Goal: Task Accomplishment & Management: Manage account settings

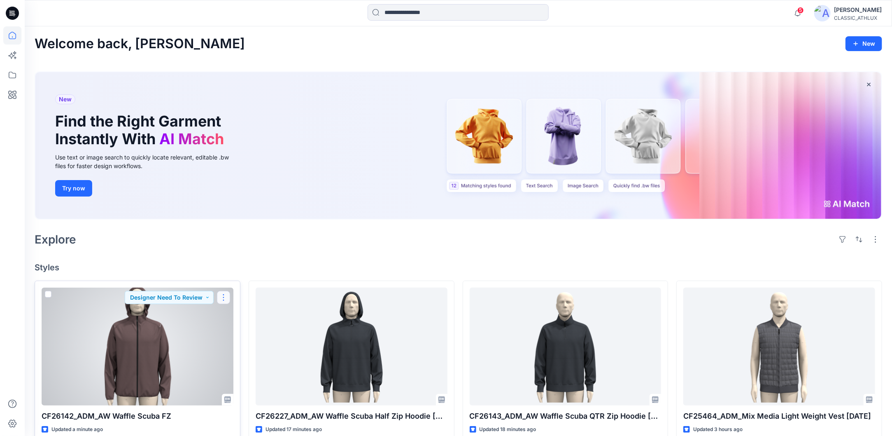
click at [224, 296] on button "button" at bounding box center [223, 297] width 13 height 13
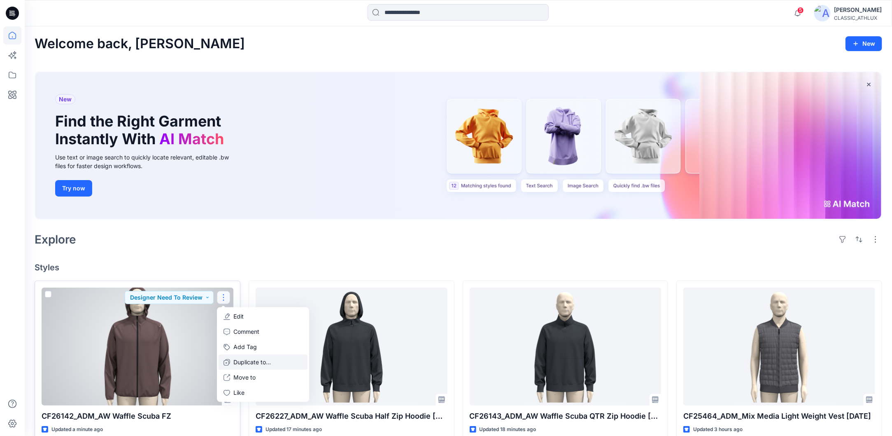
click at [242, 359] on p "Duplicate to..." at bounding box center [251, 362] width 37 height 9
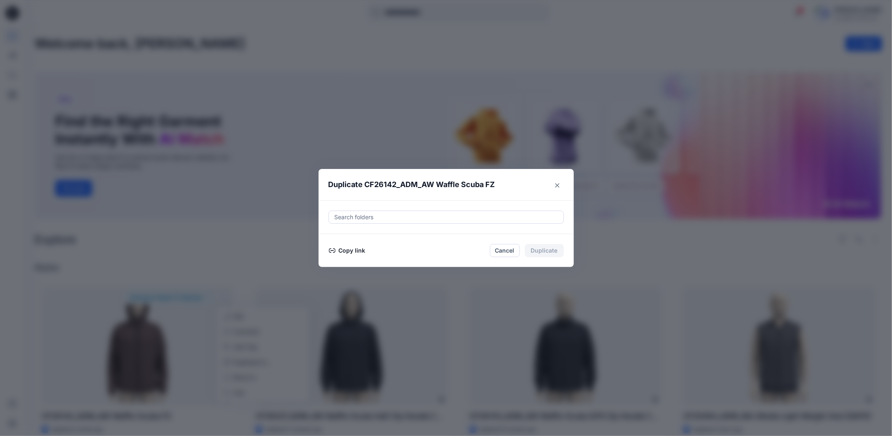
click at [366, 252] on button "Copy link" at bounding box center [347, 250] width 37 height 10
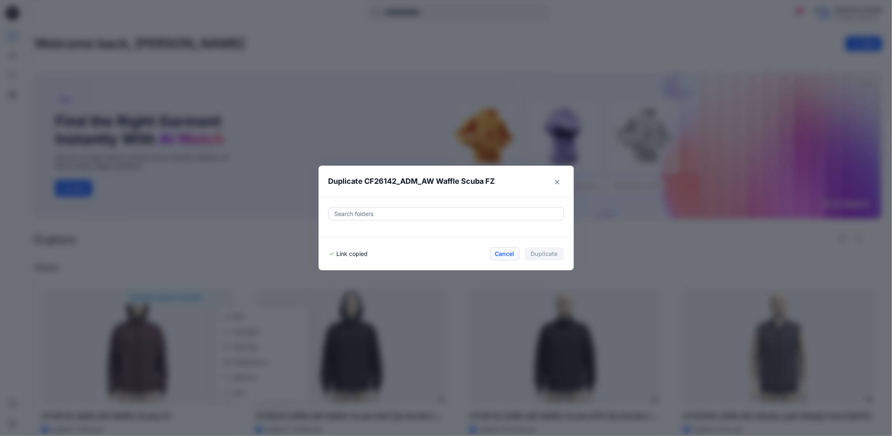
click at [514, 254] on button "Cancel" at bounding box center [505, 253] width 30 height 13
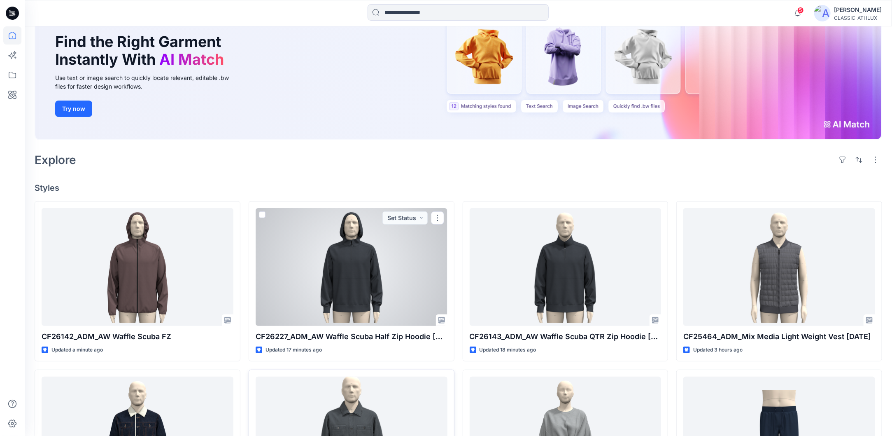
scroll to position [82, 0]
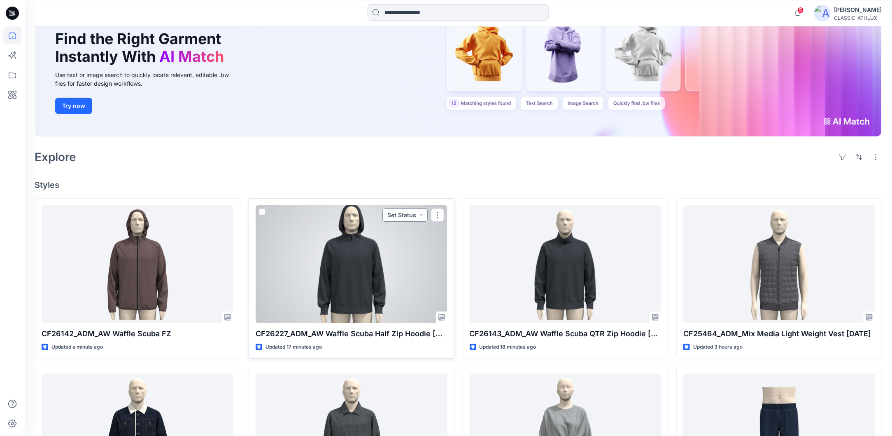
click at [424, 216] on button "Set Status" at bounding box center [404, 214] width 45 height 13
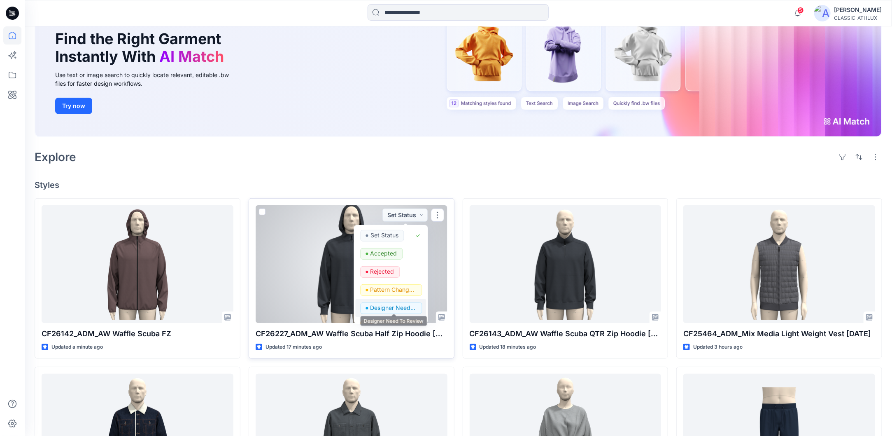
click at [387, 308] on p "Designer Need To Review" at bounding box center [394, 307] width 46 height 11
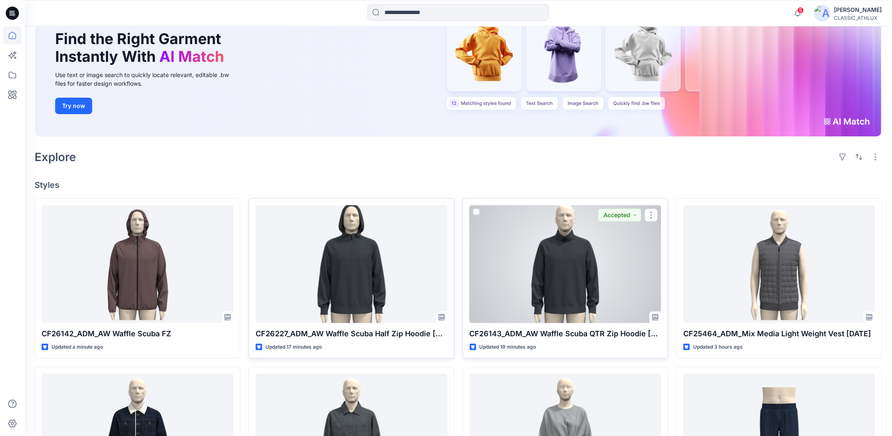
click at [581, 258] on div at bounding box center [566, 264] width 192 height 118
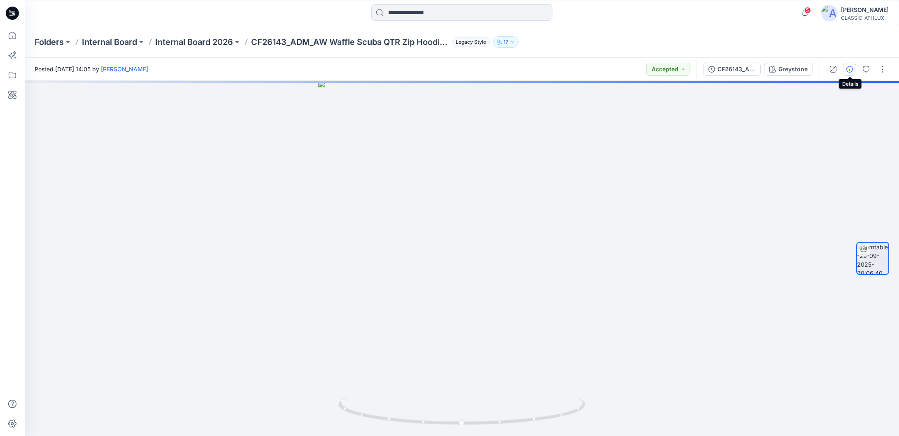
click at [850, 70] on icon "button" at bounding box center [849, 69] width 7 height 7
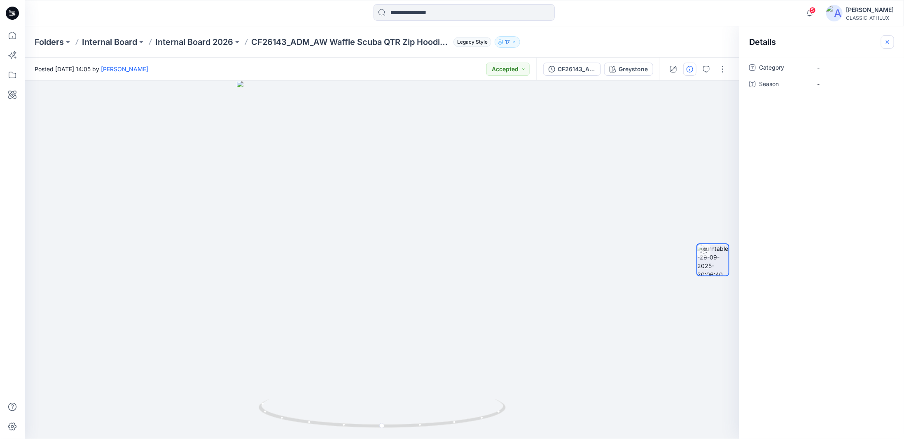
click at [887, 42] on icon "button" at bounding box center [887, 42] width 7 height 7
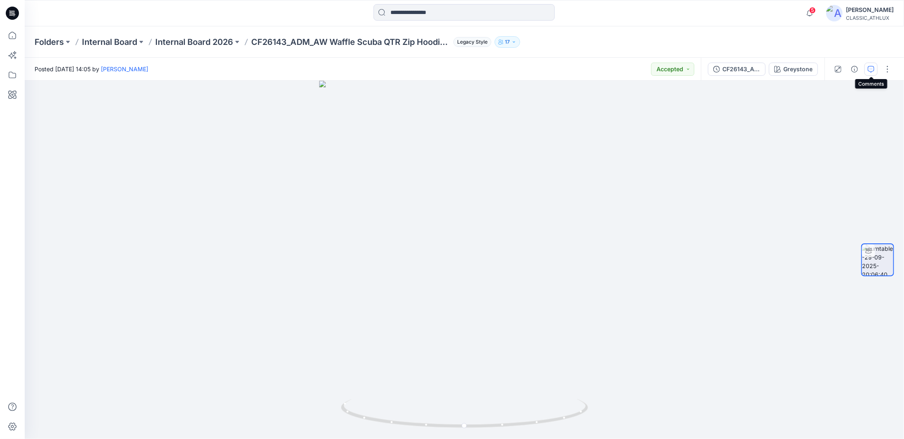
click at [870, 68] on icon "button" at bounding box center [870, 69] width 7 height 7
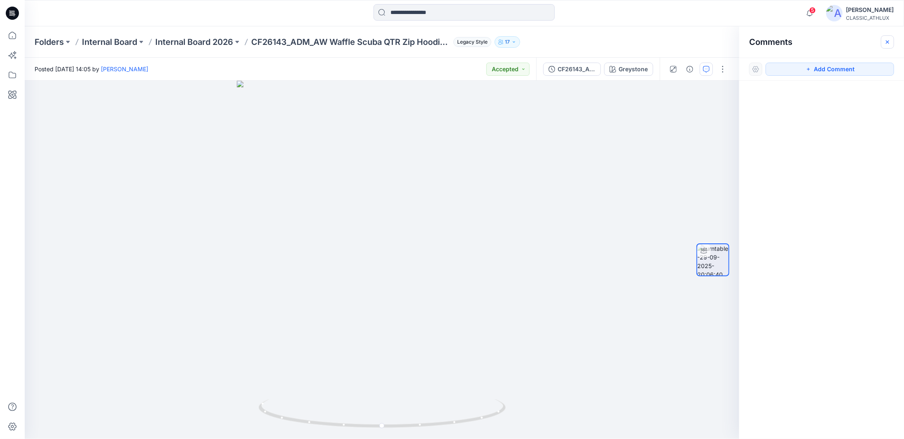
click at [886, 42] on icon "button" at bounding box center [887, 42] width 7 height 7
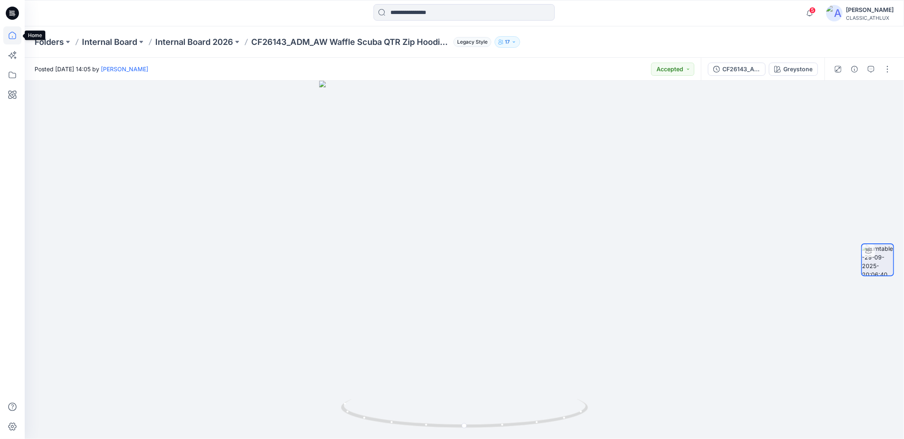
click at [14, 37] on icon at bounding box center [12, 35] width 18 height 18
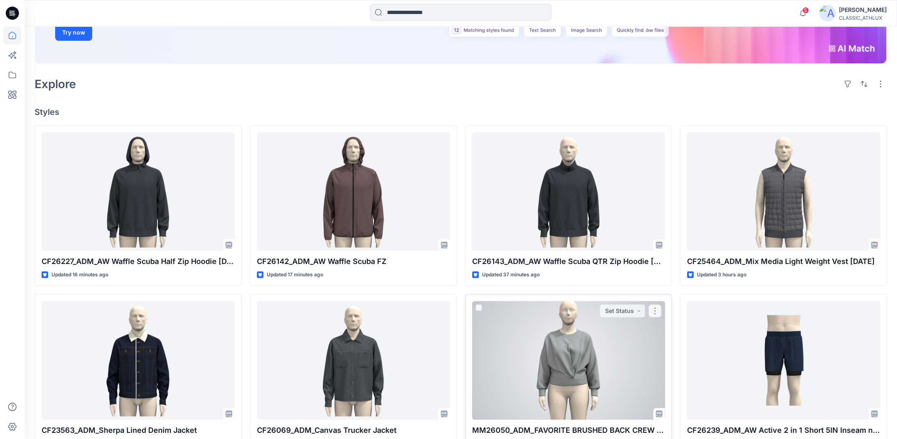
scroll to position [165, 0]
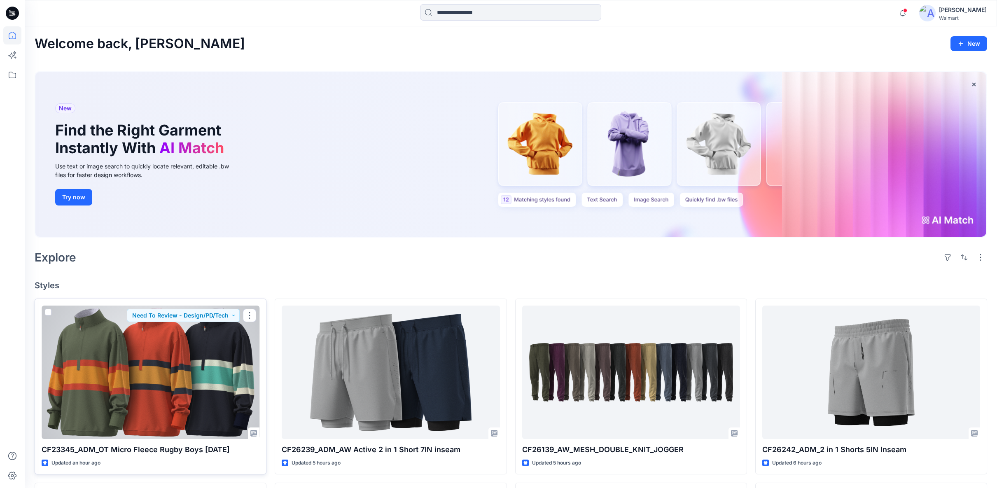
click at [173, 350] on div at bounding box center [151, 371] width 218 height 133
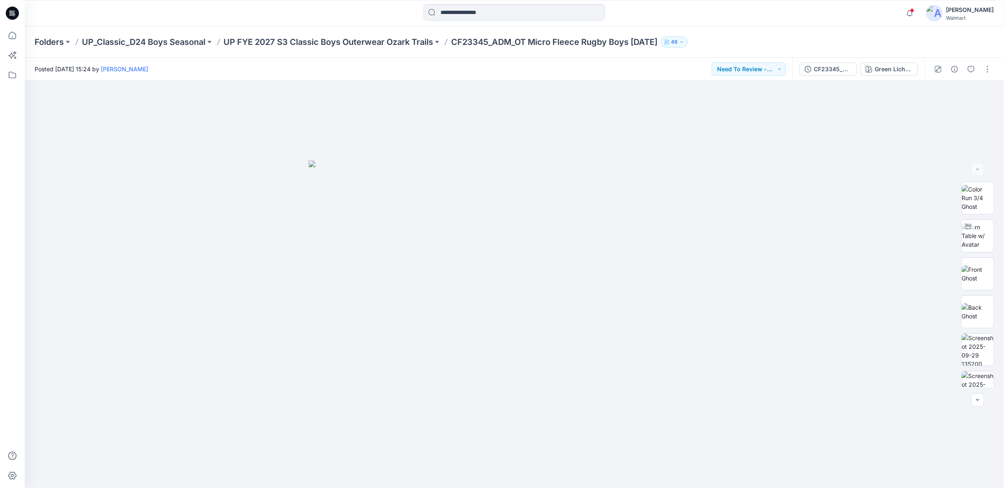
click at [684, 43] on icon "button" at bounding box center [681, 42] width 5 height 5
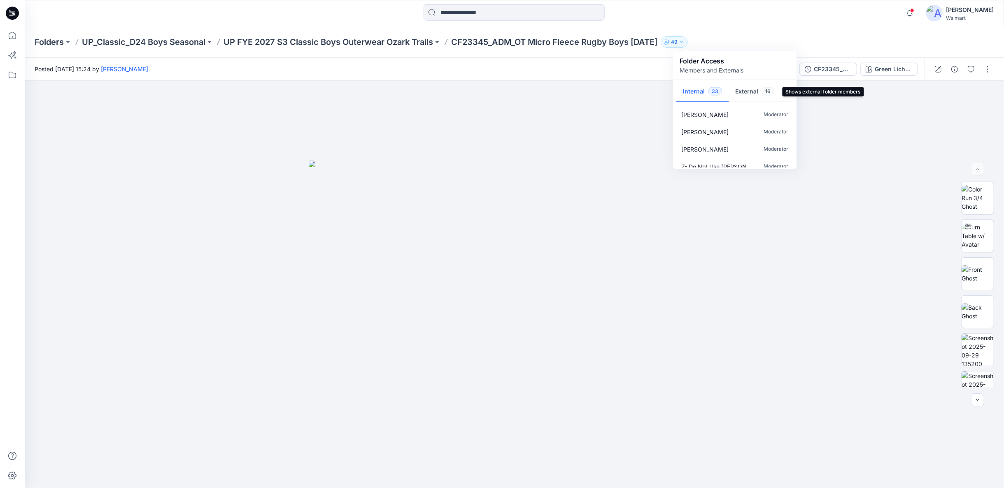
click at [747, 94] on button "External 16" at bounding box center [755, 92] width 52 height 21
click at [883, 413] on div at bounding box center [514, 284] width 979 height 407
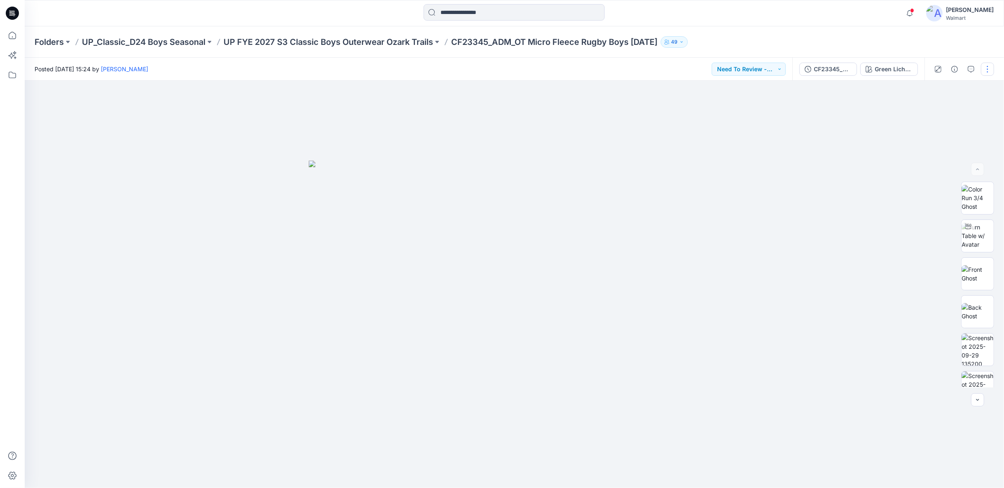
click at [988, 68] on button "button" at bounding box center [987, 69] width 13 height 13
click at [942, 157] on p "Duplicate to..." at bounding box center [948, 157] width 37 height 9
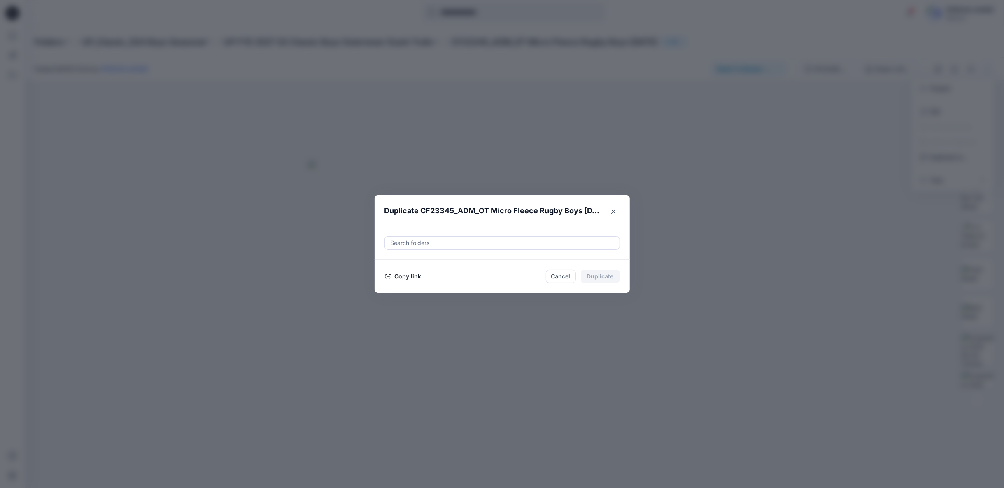
click at [395, 275] on button "Copy link" at bounding box center [403, 276] width 37 height 10
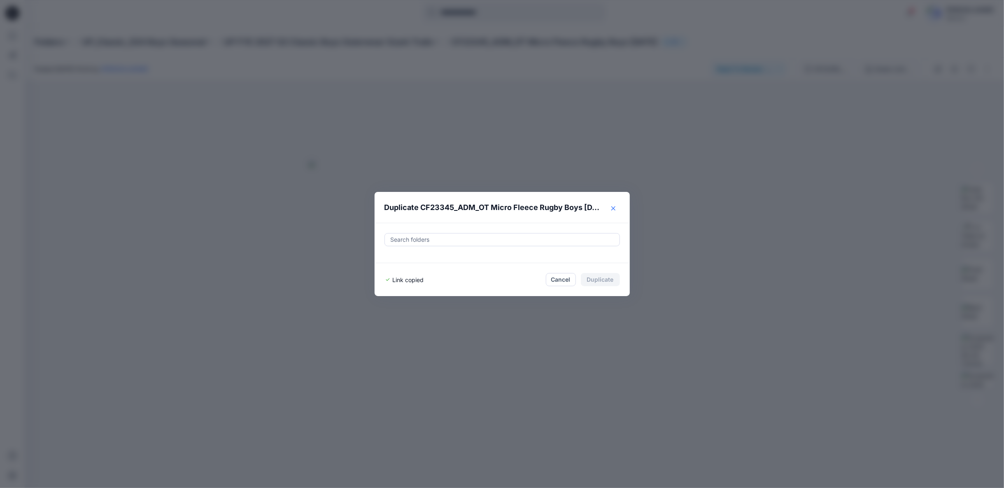
click at [613, 206] on icon "Close" at bounding box center [613, 208] width 4 height 4
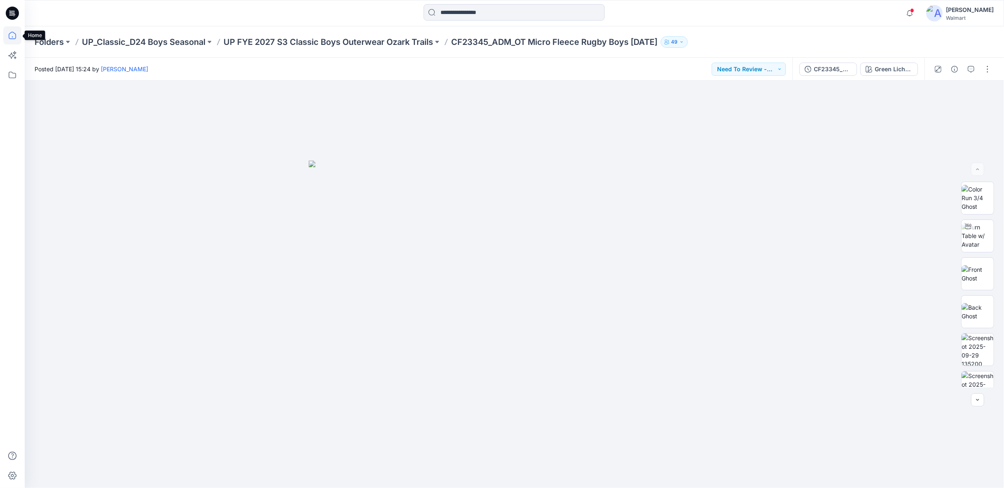
click at [15, 37] on icon at bounding box center [12, 35] width 18 height 18
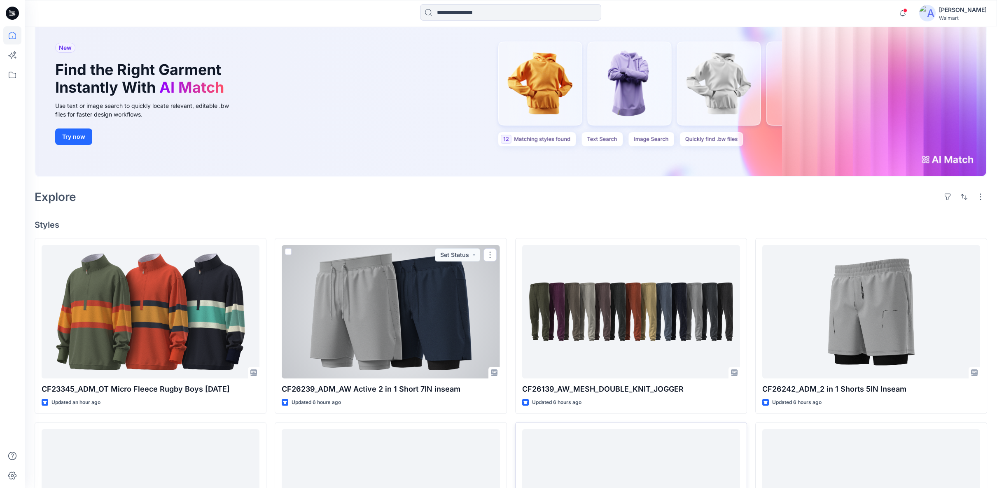
scroll to position [183, 0]
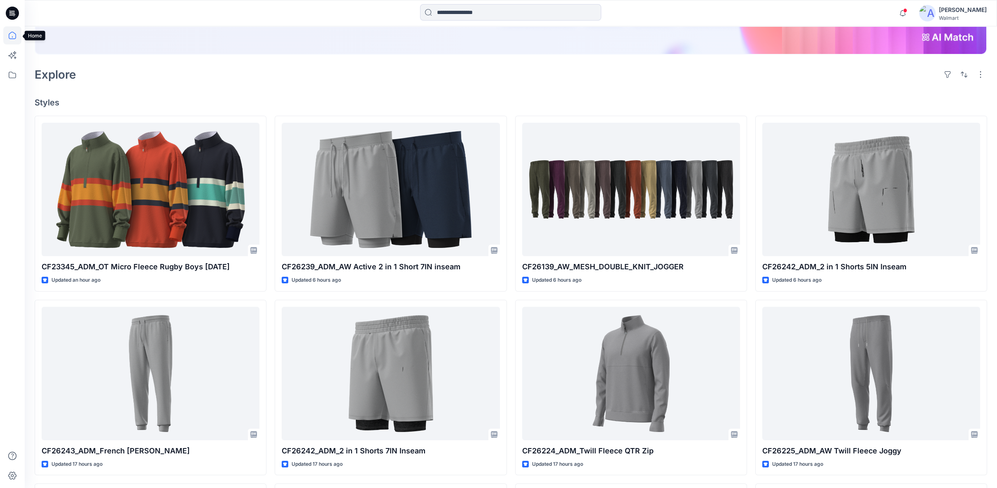
click at [9, 38] on icon at bounding box center [12, 35] width 7 height 7
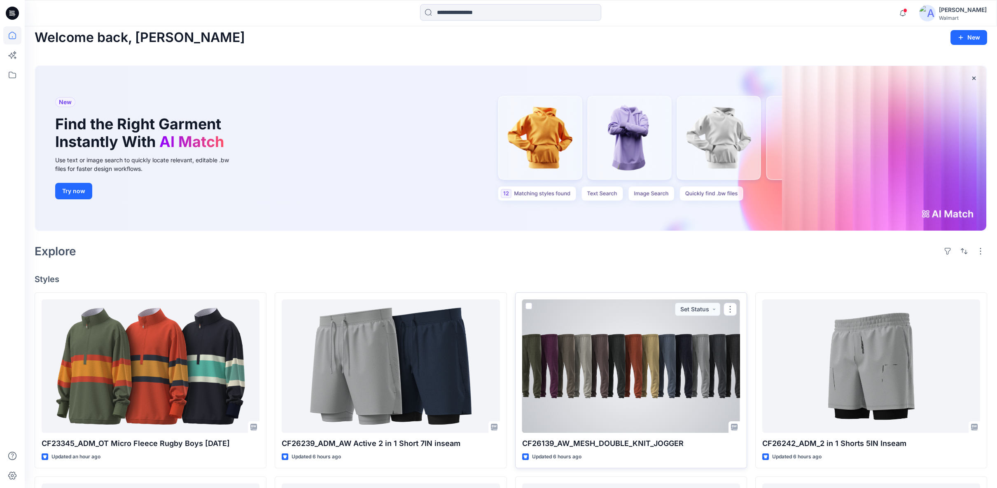
scroll to position [0, 0]
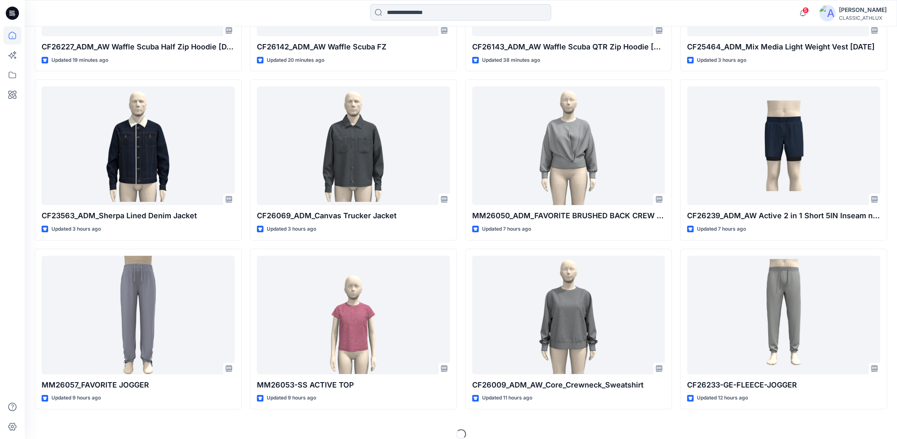
scroll to position [380, 0]
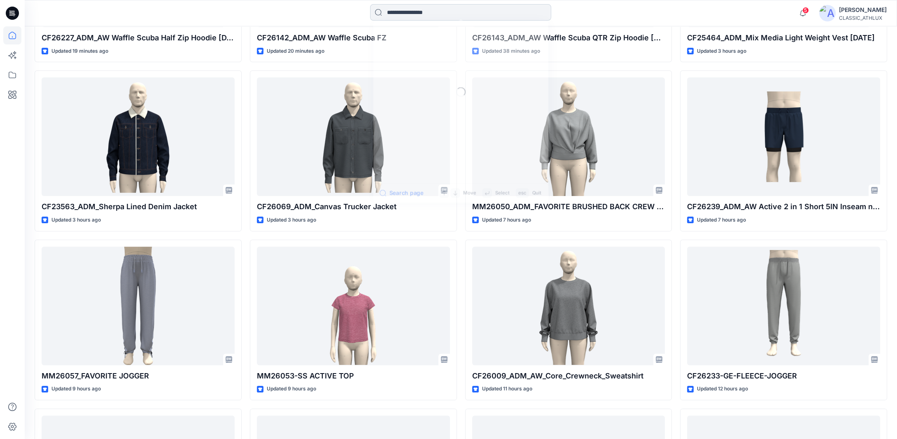
click at [437, 12] on input at bounding box center [460, 12] width 181 height 16
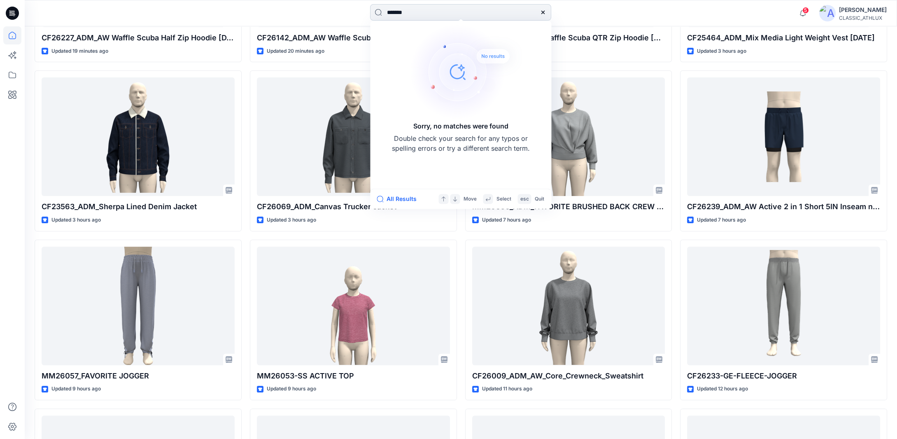
type input "*******"
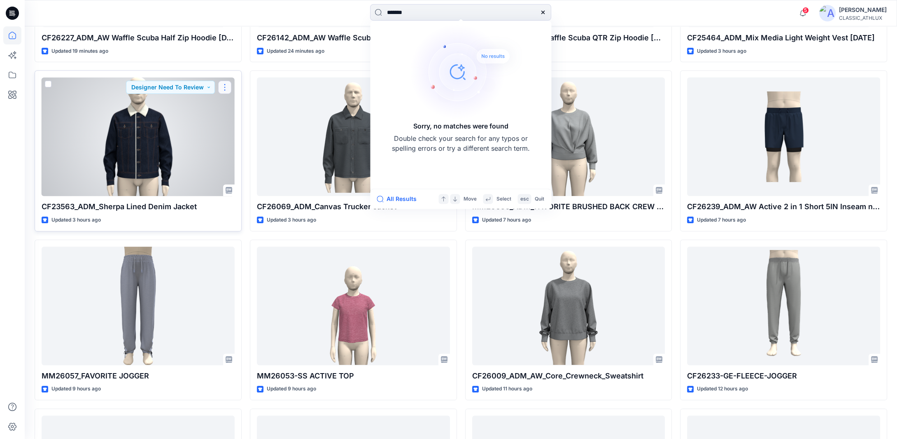
click at [226, 87] on button "button" at bounding box center [224, 87] width 13 height 13
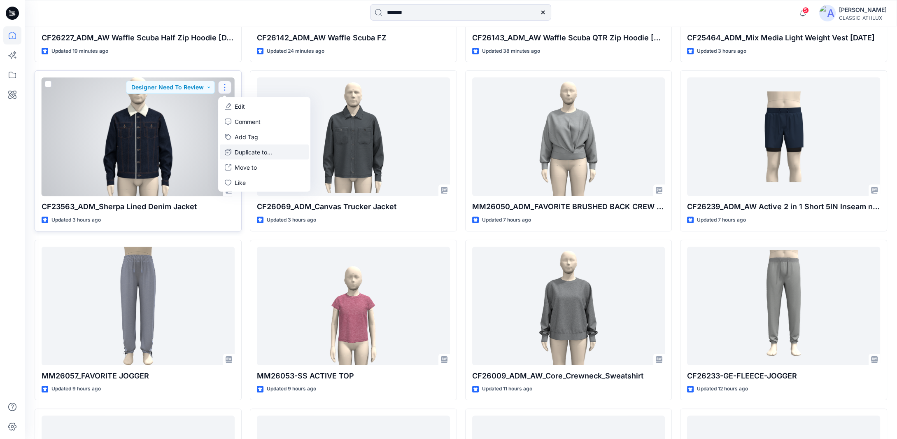
click at [263, 150] on p "Duplicate to..." at bounding box center [253, 152] width 37 height 9
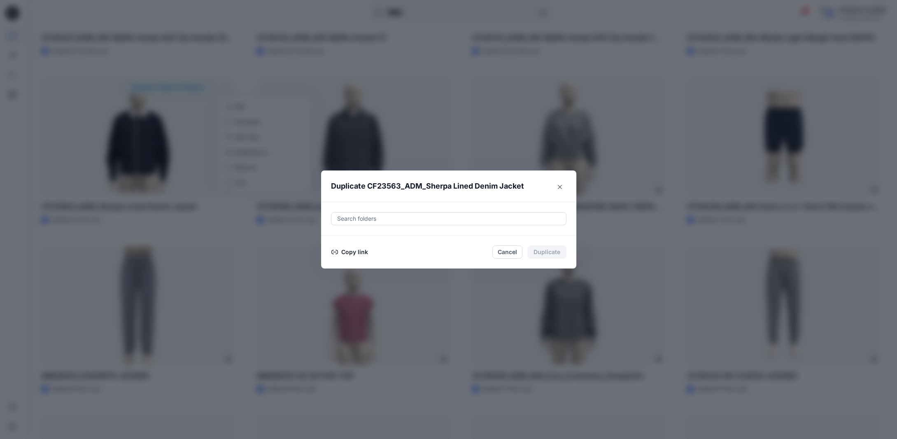
click at [367, 254] on button "Copy link" at bounding box center [349, 252] width 37 height 10
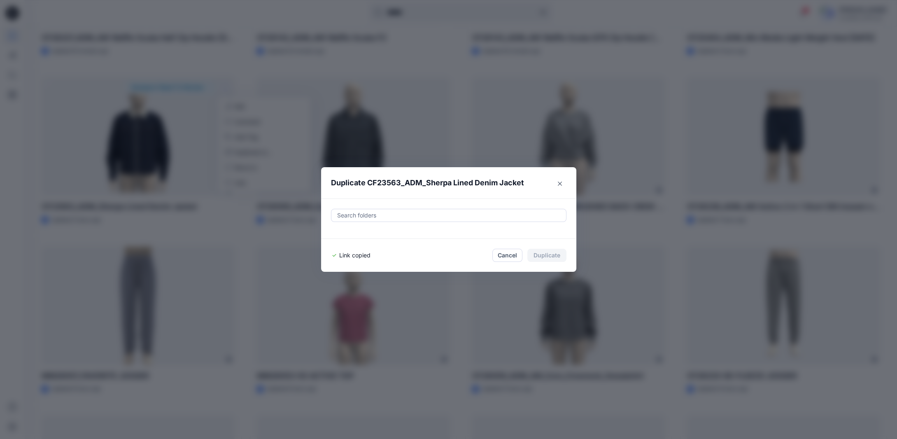
click at [37, 245] on div "Duplicate CF23563_ADM_Sherpa Lined Denim Jacket Search folders Link copied Canc…" at bounding box center [448, 219] width 897 height 439
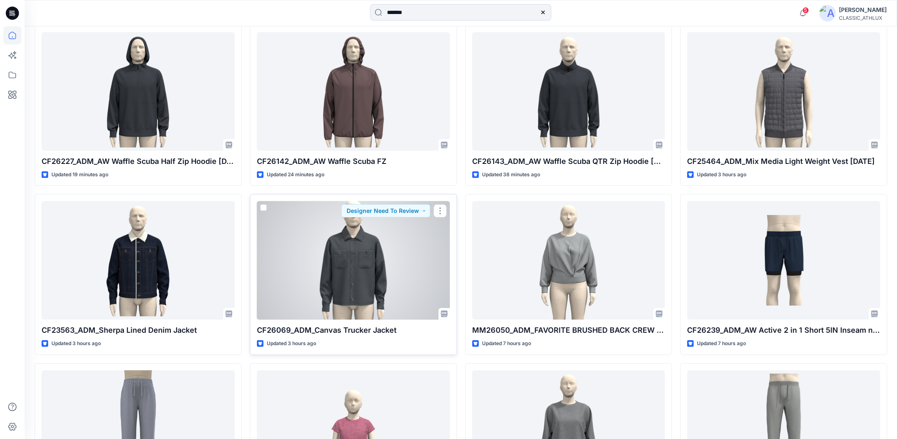
scroll to position [215, 0]
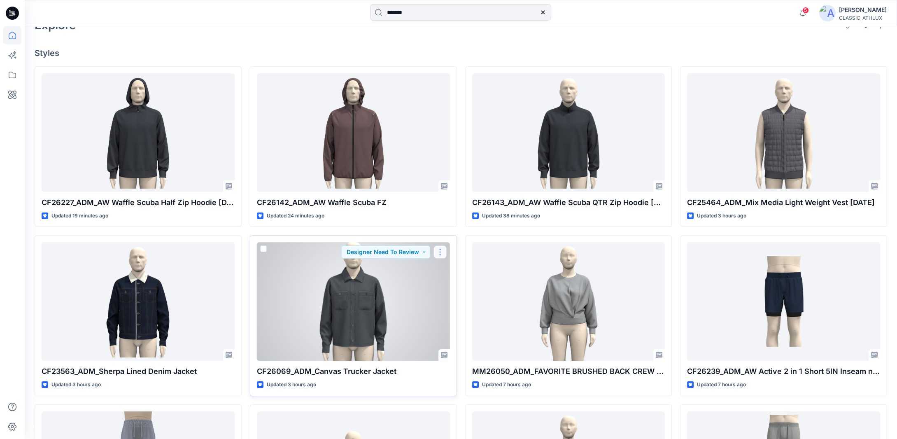
click at [442, 252] on button "button" at bounding box center [440, 251] width 13 height 13
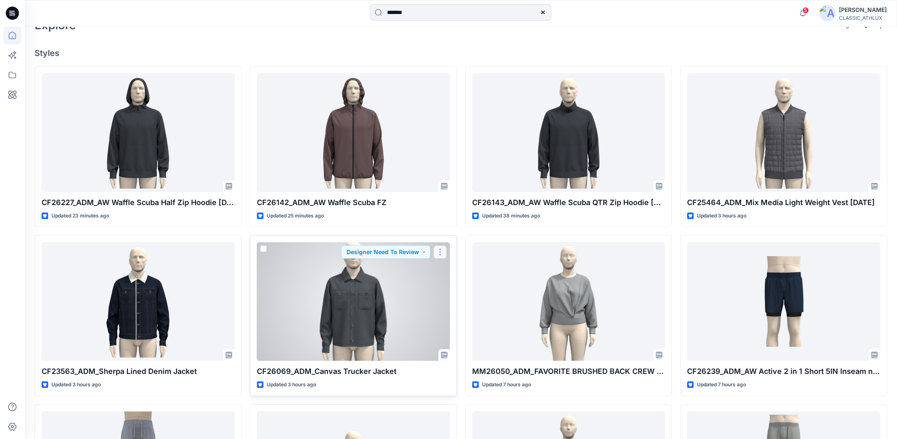
click at [440, 252] on button "button" at bounding box center [440, 251] width 13 height 13
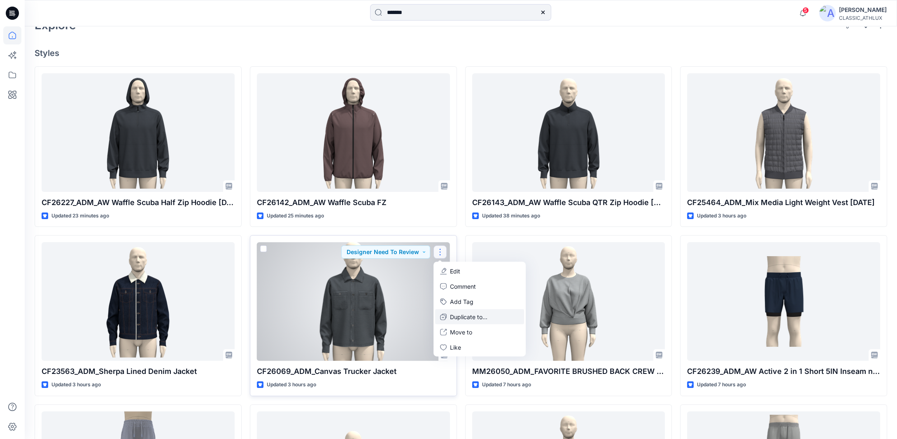
click at [455, 317] on p "Duplicate to..." at bounding box center [468, 316] width 37 height 9
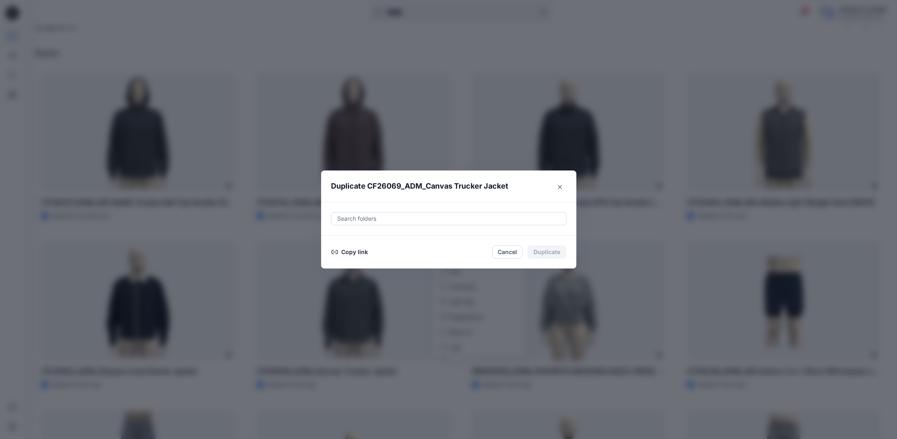
click at [364, 252] on button "Copy link" at bounding box center [349, 252] width 37 height 10
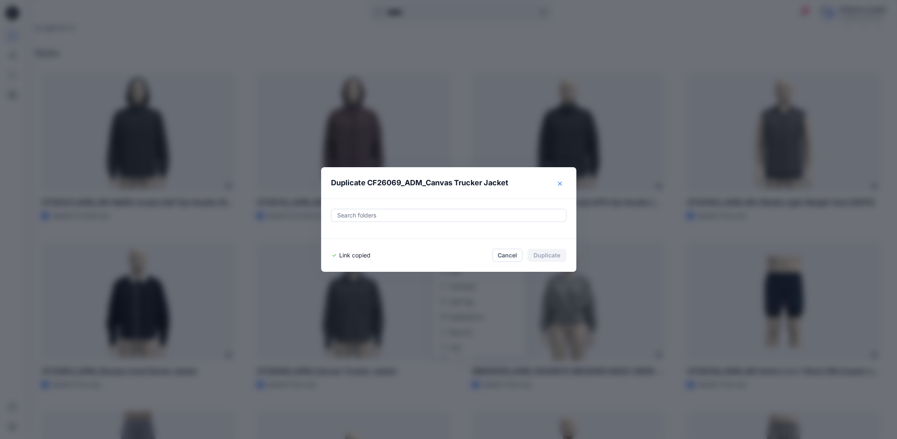
click at [564, 182] on button "Close" at bounding box center [559, 183] width 13 height 13
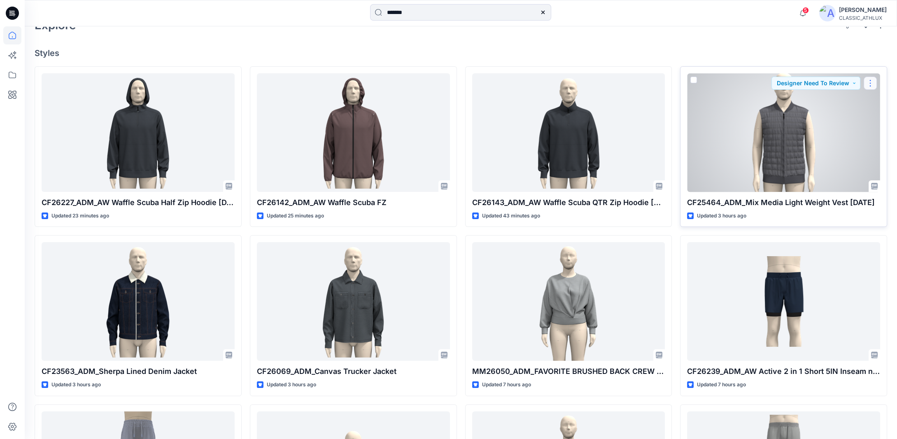
click at [866, 83] on button "button" at bounding box center [870, 83] width 13 height 13
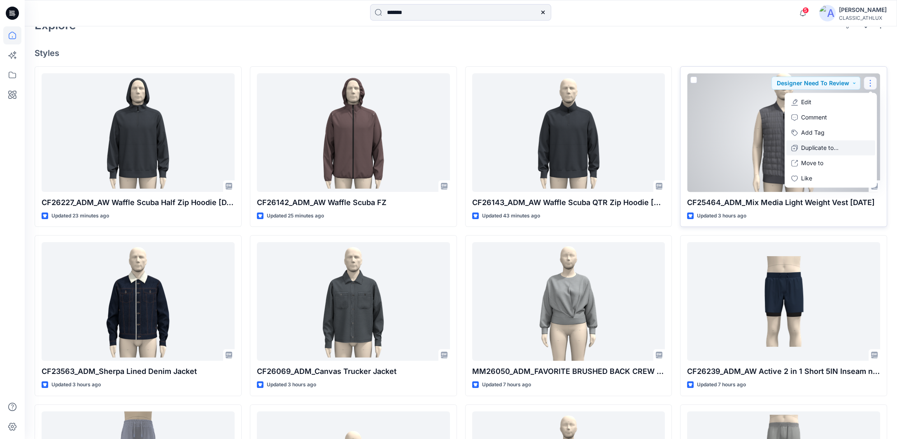
click at [817, 144] on p "Duplicate to..." at bounding box center [819, 148] width 37 height 9
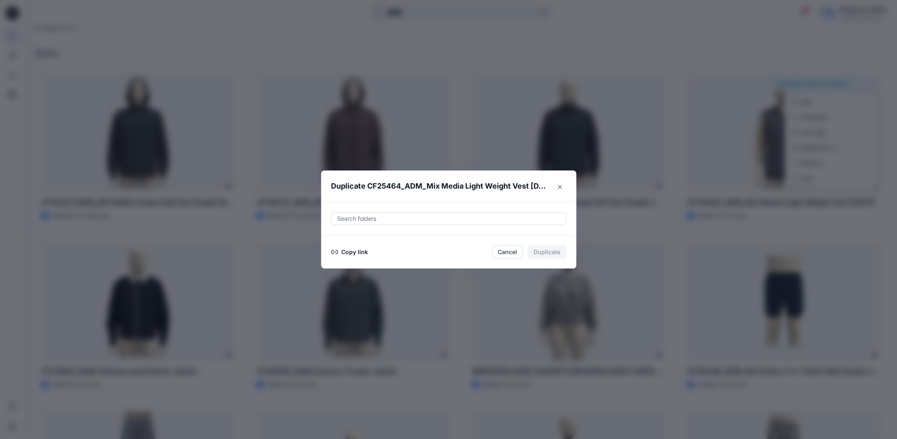
click at [357, 248] on button "Copy link" at bounding box center [349, 252] width 37 height 10
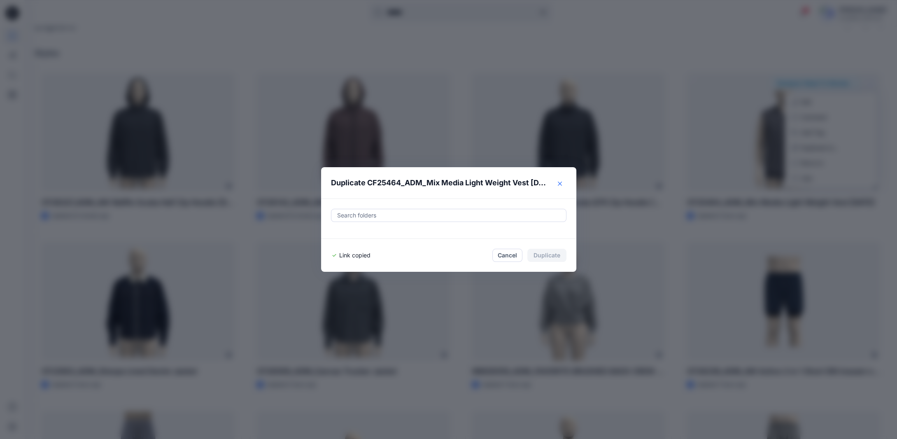
click at [562, 183] on icon "Close" at bounding box center [560, 184] width 4 height 4
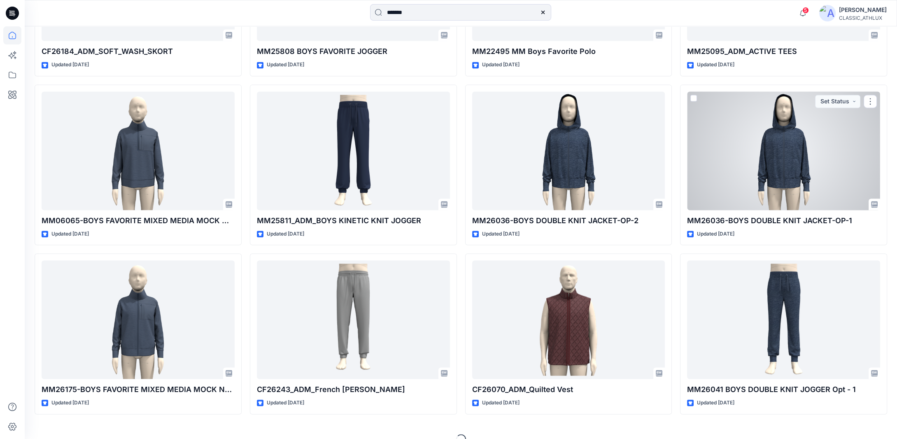
scroll to position [2405, 0]
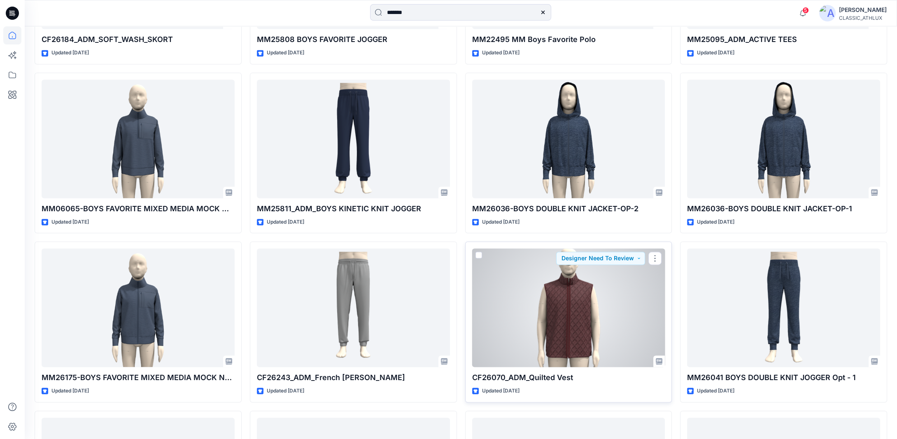
click at [587, 303] on div at bounding box center [568, 307] width 193 height 119
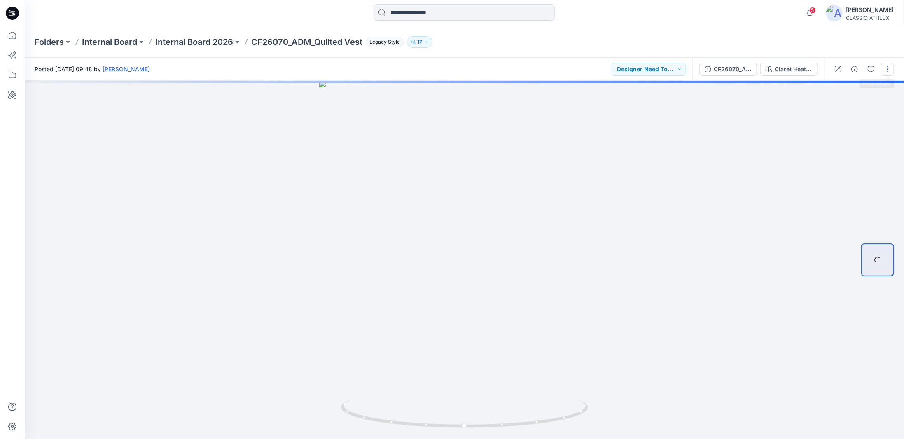
click at [885, 70] on button "button" at bounding box center [887, 69] width 13 height 13
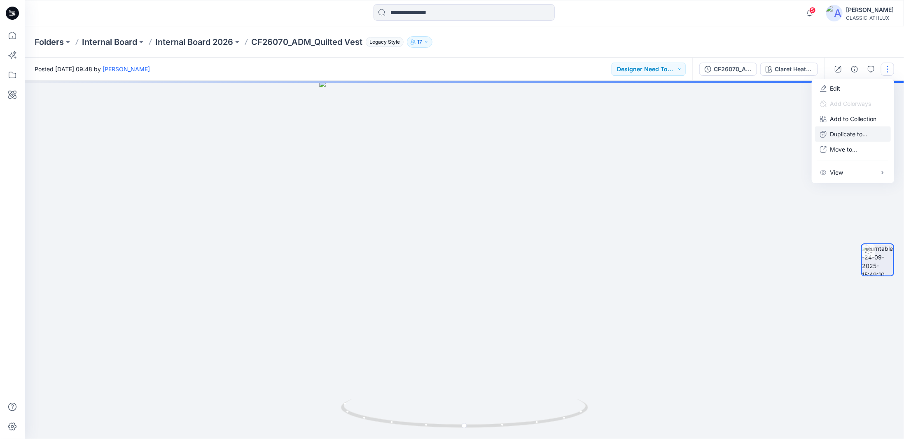
click at [855, 133] on p "Duplicate to..." at bounding box center [848, 134] width 37 height 9
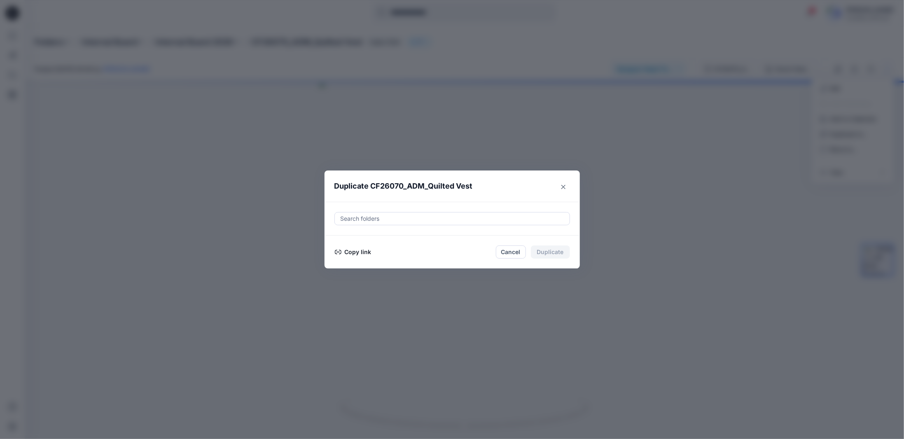
click at [341, 253] on button "Copy link" at bounding box center [352, 252] width 37 height 10
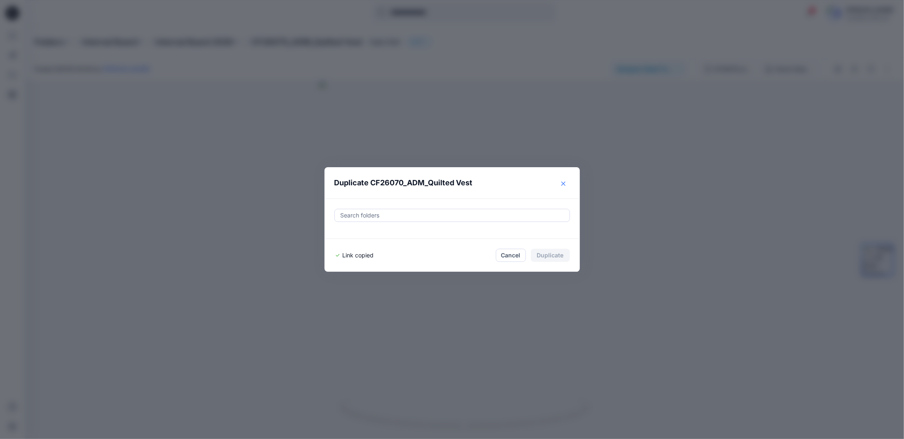
click at [563, 183] on icon "Close" at bounding box center [563, 184] width 4 height 4
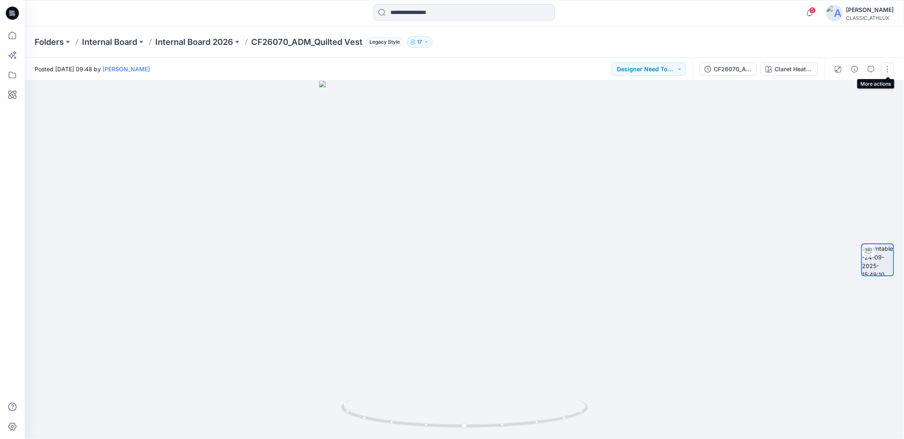
click at [884, 70] on button "button" at bounding box center [887, 69] width 13 height 13
click at [844, 132] on p "Duplicate to..." at bounding box center [848, 134] width 37 height 9
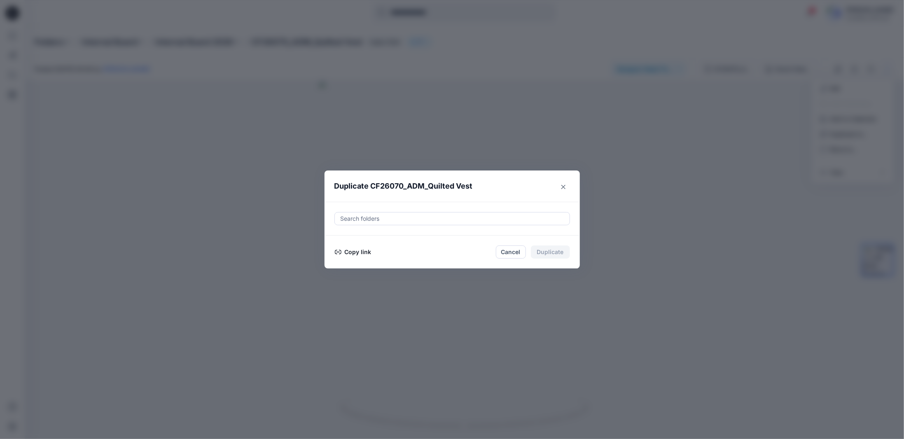
click at [358, 250] on button "Copy link" at bounding box center [352, 252] width 37 height 10
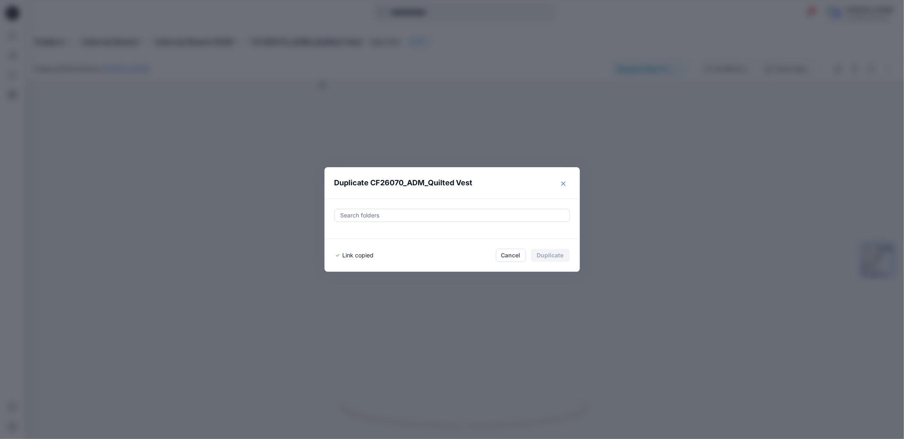
click at [564, 186] on icon "Close" at bounding box center [563, 184] width 4 height 4
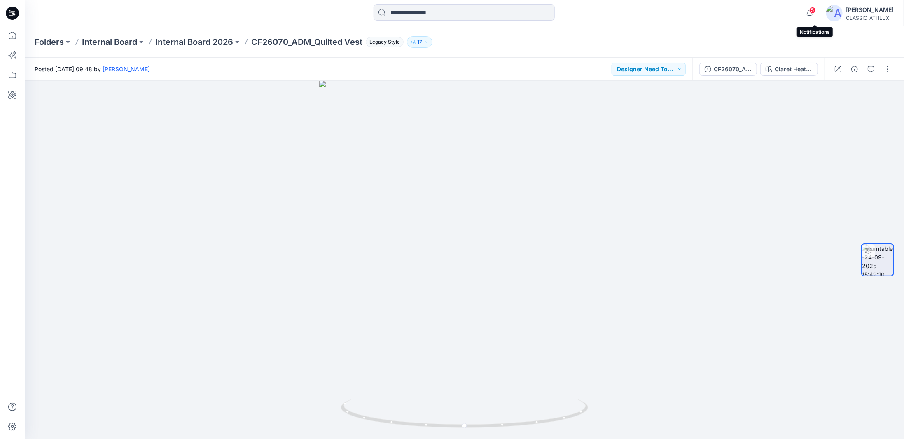
click at [816, 12] on span "5" at bounding box center [812, 10] width 7 height 7
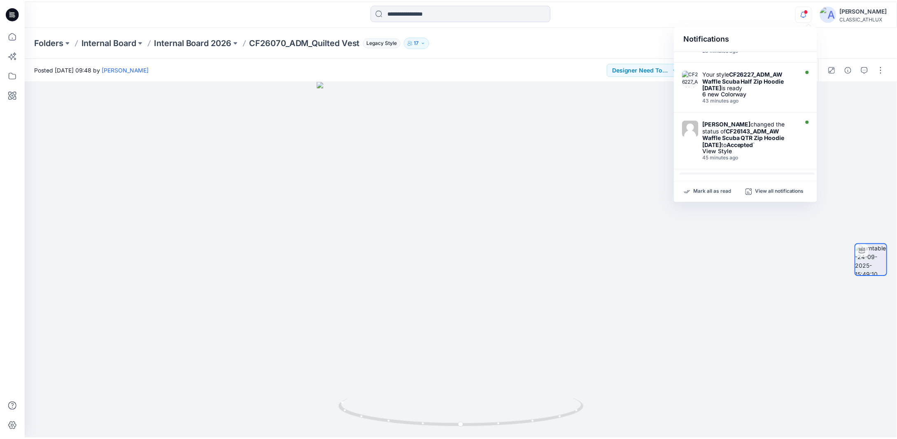
scroll to position [82, 0]
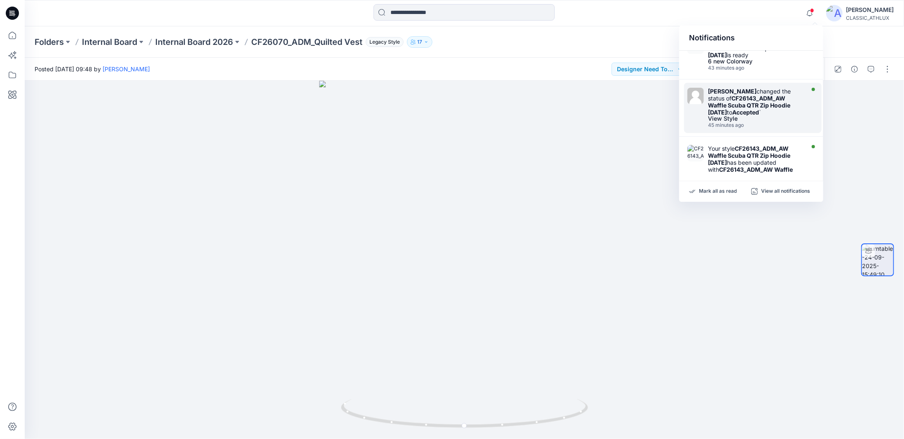
click at [741, 108] on strong "CF26143_ADM_AW Waffle Scuba QTR Zip Hoodie 29SEP25" at bounding box center [749, 105] width 82 height 21
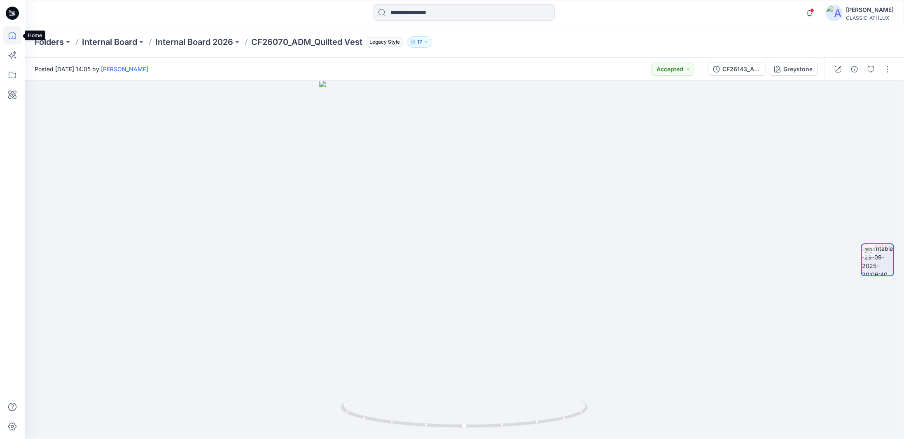
click at [16, 37] on icon at bounding box center [12, 35] width 18 height 18
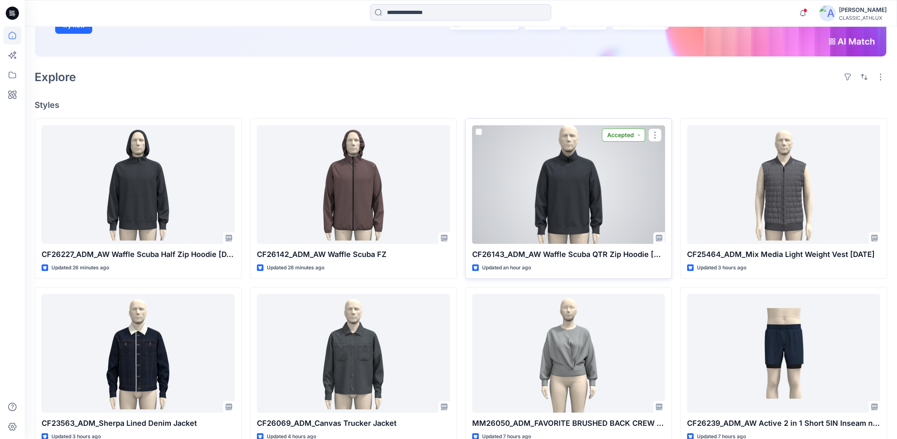
scroll to position [165, 0]
